Goal: Information Seeking & Learning: Learn about a topic

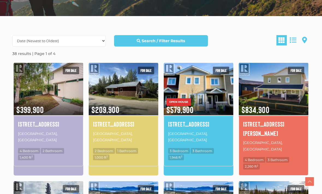
scroll to position [132, 0]
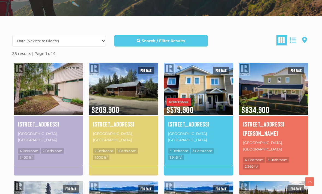
click at [75, 105] on img at bounding box center [49, 89] width 70 height 54
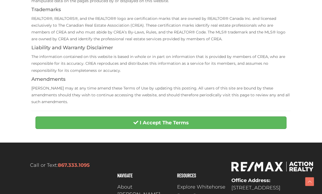
scroll to position [154, 0]
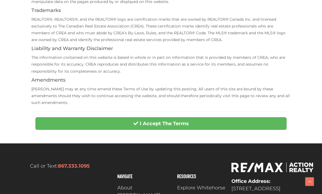
click at [149, 121] on strong "I Accept The Terms" at bounding box center [164, 124] width 49 height 6
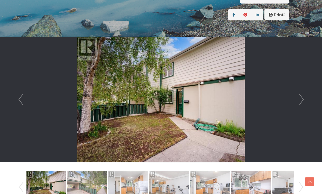
scroll to position [121, 0]
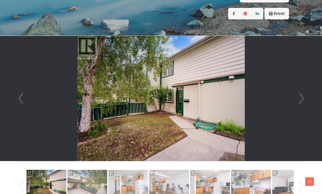
click at [298, 99] on link "Next" at bounding box center [301, 98] width 8 height 125
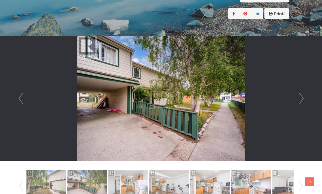
click at [300, 101] on link "Next" at bounding box center [301, 98] width 8 height 125
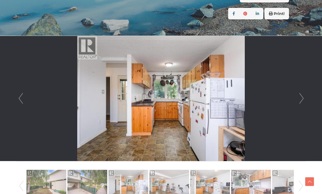
click at [302, 101] on link "Next" at bounding box center [301, 98] width 8 height 125
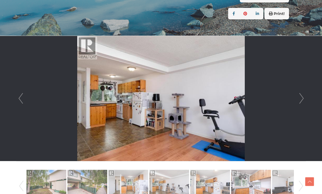
click at [302, 102] on link "Next" at bounding box center [301, 98] width 8 height 125
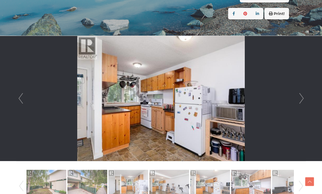
click at [304, 100] on link "Next" at bounding box center [301, 98] width 8 height 125
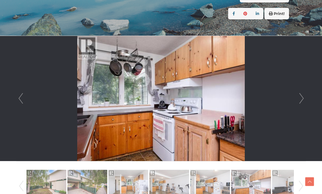
click at [304, 101] on link "Next" at bounding box center [301, 98] width 8 height 125
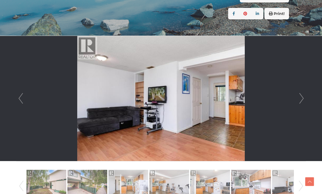
click at [305, 100] on link "Next" at bounding box center [301, 98] width 8 height 125
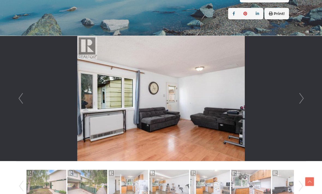
click at [305, 100] on link "Next" at bounding box center [301, 98] width 8 height 125
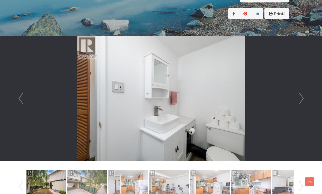
click at [305, 99] on link "Next" at bounding box center [301, 98] width 8 height 125
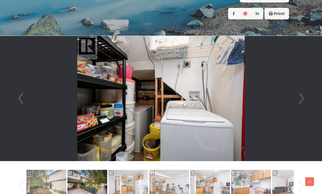
click at [304, 101] on link "Next" at bounding box center [301, 98] width 8 height 125
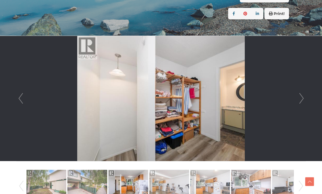
click at [302, 103] on link "Next" at bounding box center [301, 98] width 8 height 125
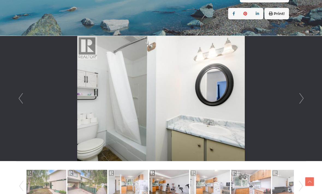
click at [302, 103] on link "Next" at bounding box center [301, 98] width 8 height 125
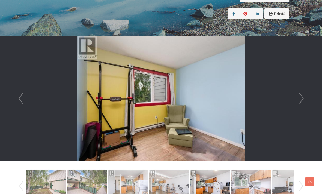
click at [301, 103] on link "Next" at bounding box center [301, 98] width 8 height 125
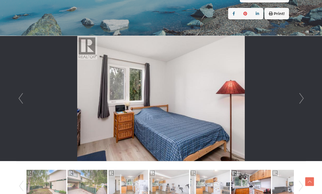
click at [302, 102] on link "Next" at bounding box center [301, 98] width 8 height 125
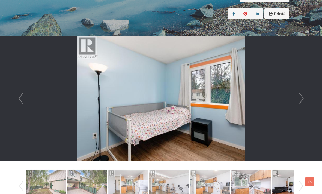
click at [304, 100] on link "Next" at bounding box center [301, 98] width 8 height 125
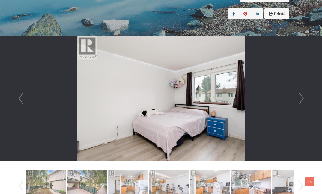
click at [302, 101] on link "Next" at bounding box center [301, 98] width 8 height 125
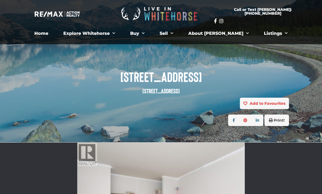
scroll to position [0, 0]
